Goal: Check status

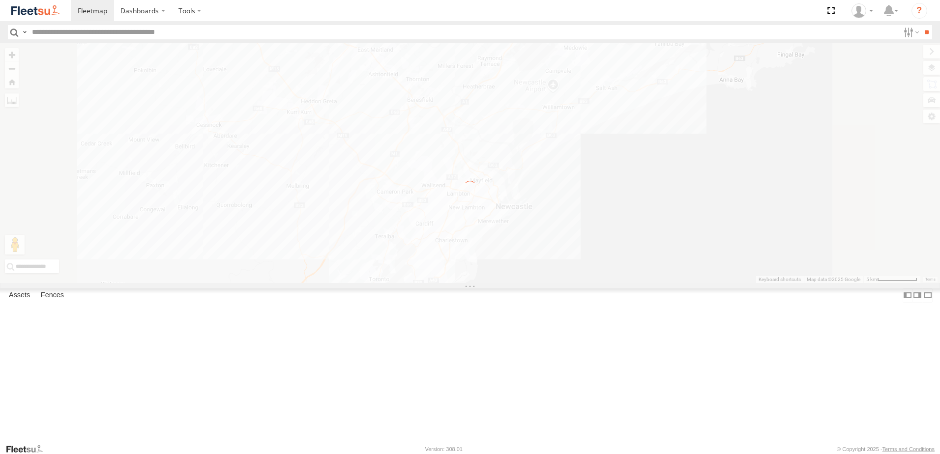
click at [0, 0] on label "×" at bounding box center [0, 0] width 0 height 0
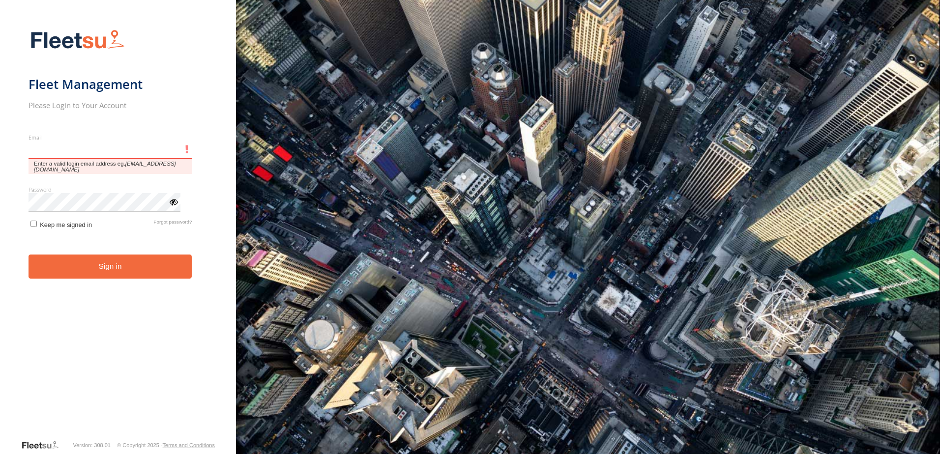
type input "**********"
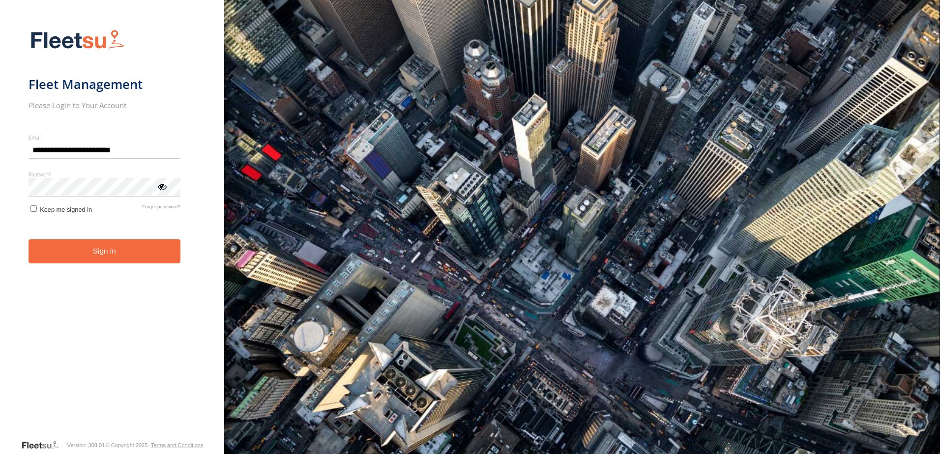
click at [119, 265] on form "**********" at bounding box center [113, 232] width 168 height 416
click at [93, 248] on button "Sign in" at bounding box center [105, 251] width 152 height 24
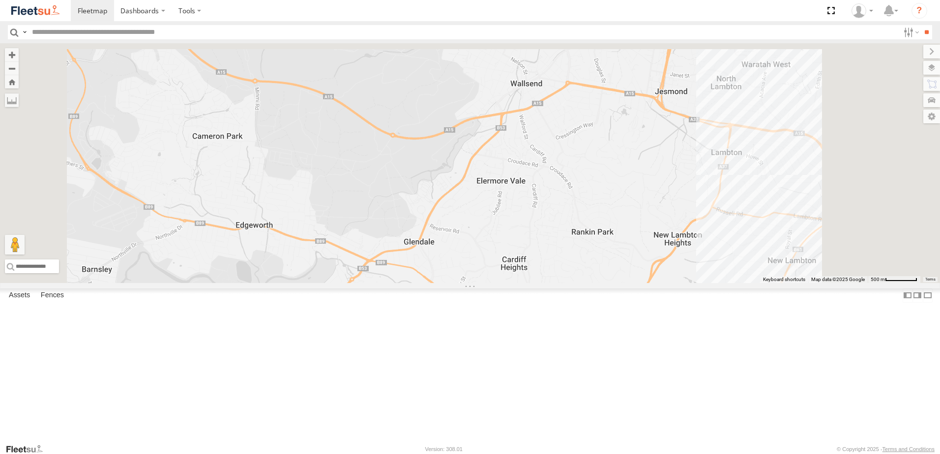
drag, startPoint x: 713, startPoint y: 172, endPoint x: 683, endPoint y: 352, distance: 182.9
click at [683, 283] on div "CX4 Express Ute 9" at bounding box center [470, 163] width 940 height 240
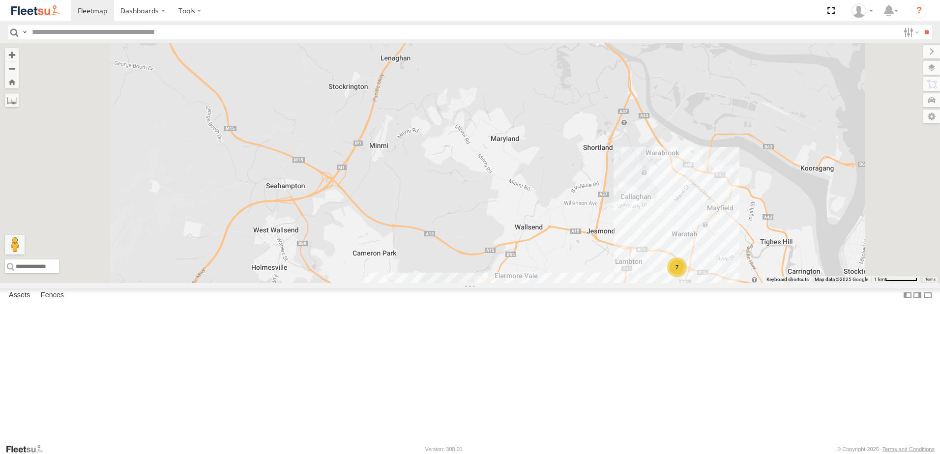
drag, startPoint x: 698, startPoint y: 252, endPoint x: 687, endPoint y: 300, distance: 49.9
click at [694, 283] on div "CX4 Express Ute 7 9" at bounding box center [470, 163] width 940 height 240
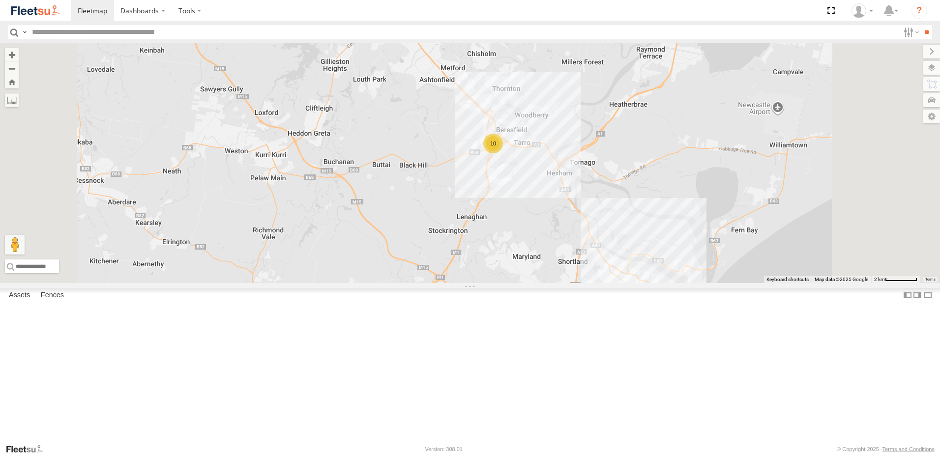
drag, startPoint x: 662, startPoint y: 206, endPoint x: 661, endPoint y: 223, distance: 17.3
click at [661, 223] on div "CX4 Express Ute 10 7" at bounding box center [470, 163] width 940 height 240
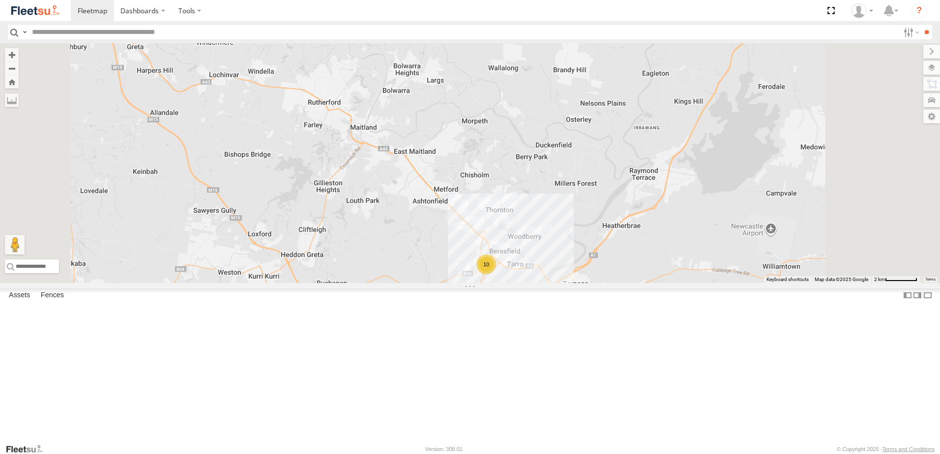
drag, startPoint x: 627, startPoint y: 181, endPoint x: 631, endPoint y: 281, distance: 99.9
click at [631, 281] on div "CX4 Express Ute 10 7 B5 Timber Truck" at bounding box center [470, 163] width 940 height 240
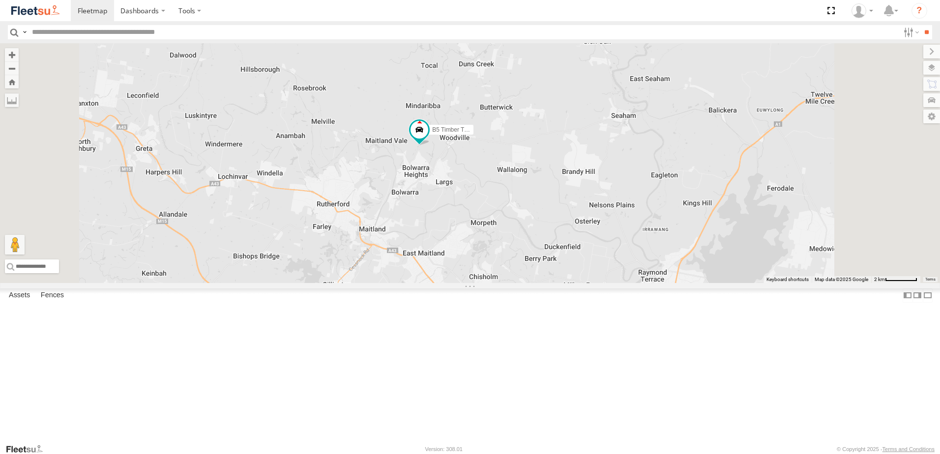
drag, startPoint x: 652, startPoint y: 170, endPoint x: 652, endPoint y: 274, distance: 104.2
click at [651, 273] on div "CX4 Express Ute 10 7 B5 Timber Truck" at bounding box center [470, 163] width 940 height 240
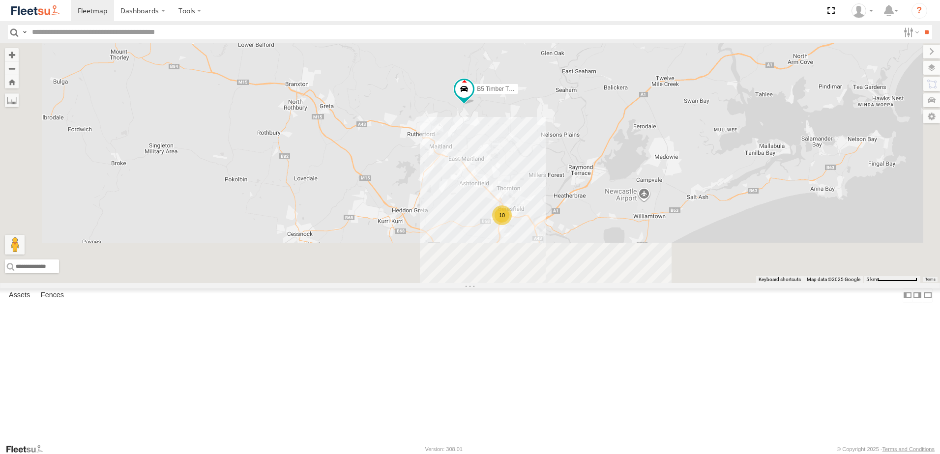
drag, startPoint x: 672, startPoint y: 218, endPoint x: 669, endPoint y: 204, distance: 14.5
click at [670, 202] on div "CX4 Express Ute B5 Timber Truck 10" at bounding box center [470, 163] width 940 height 240
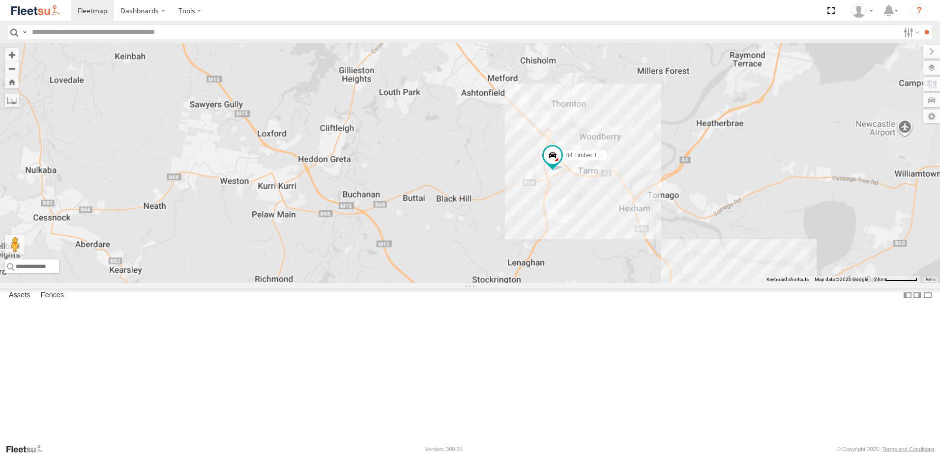
drag, startPoint x: 718, startPoint y: 362, endPoint x: 681, endPoint y: 154, distance: 211.4
click at [681, 154] on div "B5 Timber Truck B4 Timber Truck" at bounding box center [470, 163] width 940 height 240
